Goal: Transaction & Acquisition: Download file/media

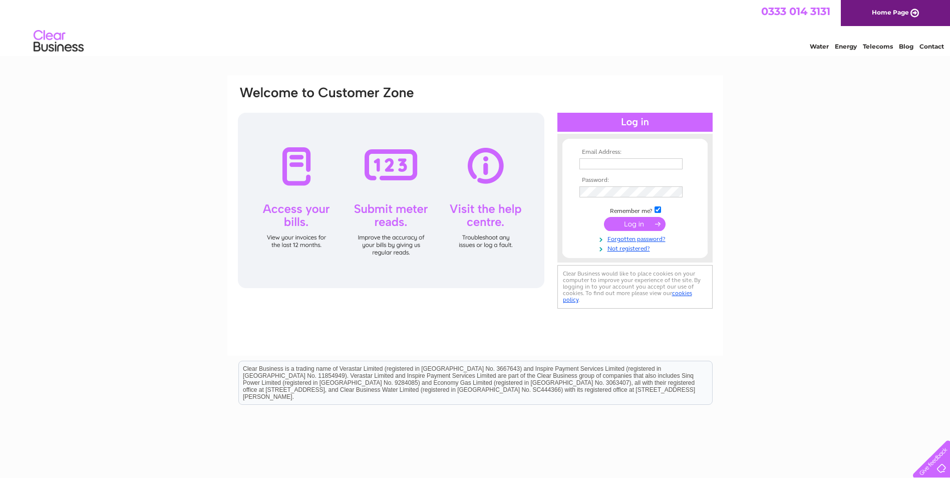
click at [607, 162] on input "text" at bounding box center [630, 163] width 103 height 11
type input "[DOMAIN_NAME][EMAIL_ADDRESS][DOMAIN_NAME]"
click at [635, 222] on input "submit" at bounding box center [635, 225] width 62 height 14
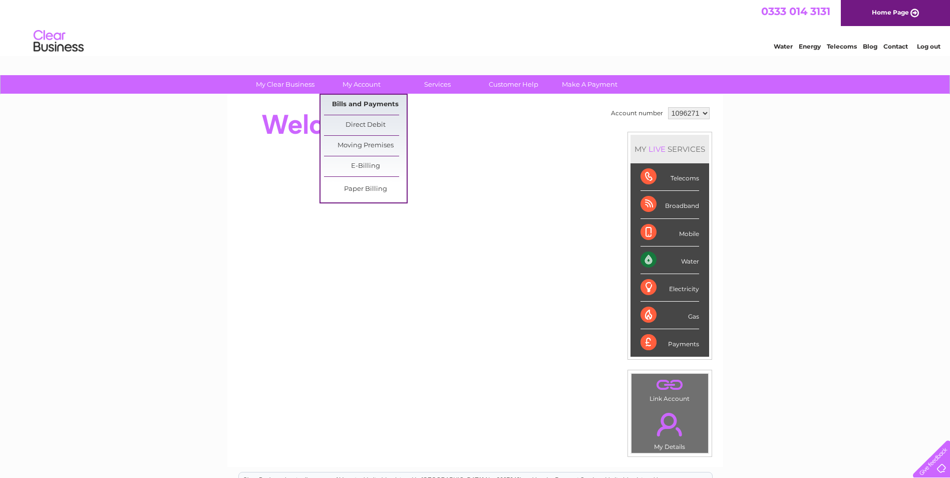
click at [359, 103] on link "Bills and Payments" at bounding box center [365, 105] width 83 height 20
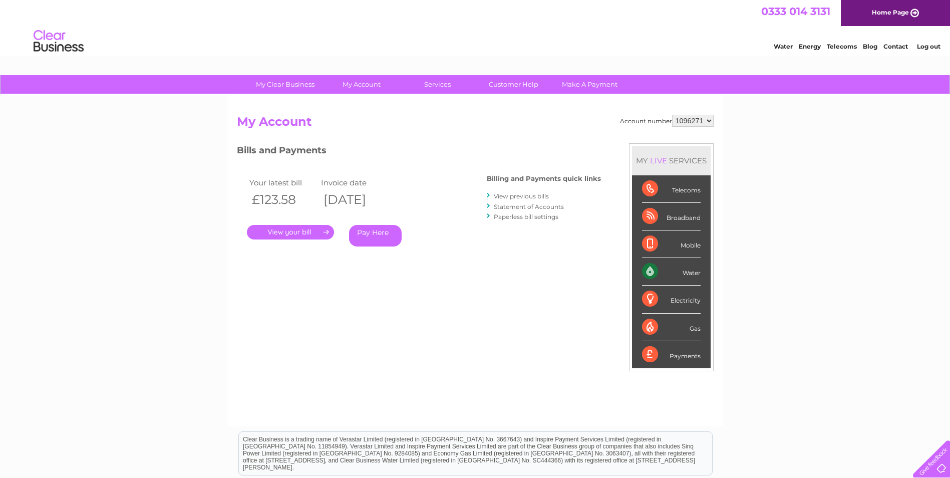
click at [298, 231] on link "." at bounding box center [290, 232] width 87 height 15
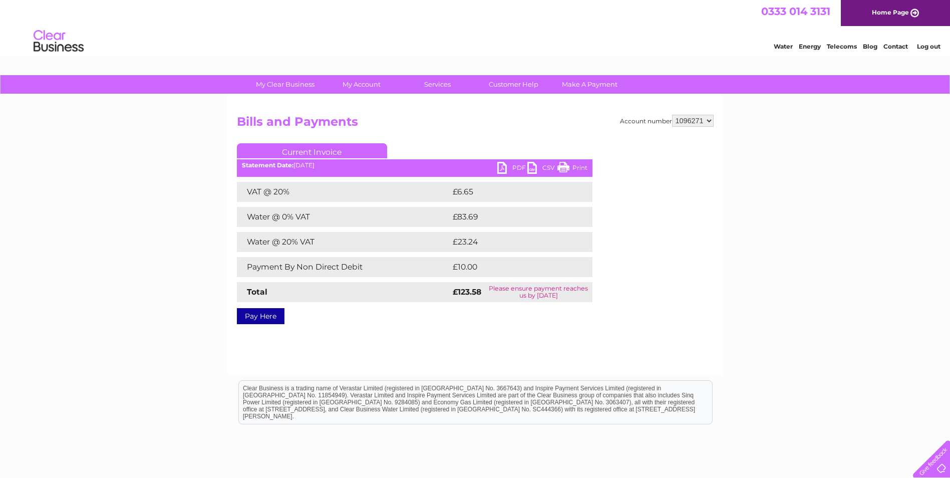
click at [516, 164] on link "PDF" at bounding box center [512, 169] width 30 height 15
click at [519, 163] on link "PDF" at bounding box center [512, 169] width 30 height 15
